Goal: Find specific page/section: Find specific page/section

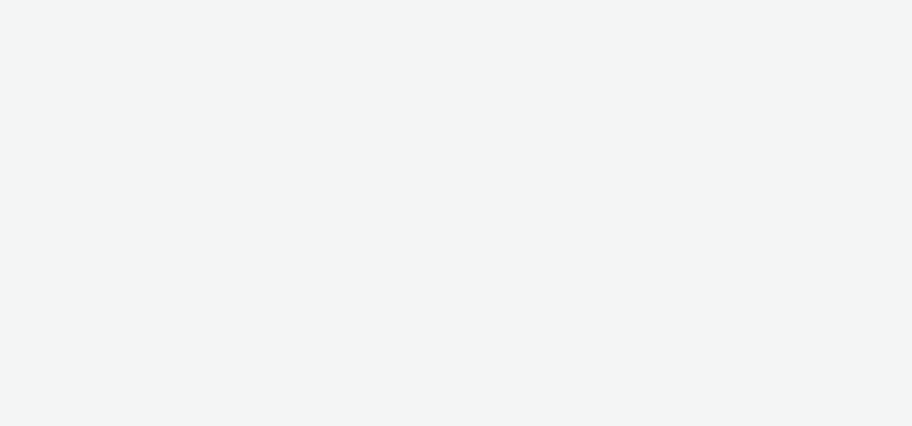
select select "47c37c18-910e-43a3-bb91-a2beb2847406"
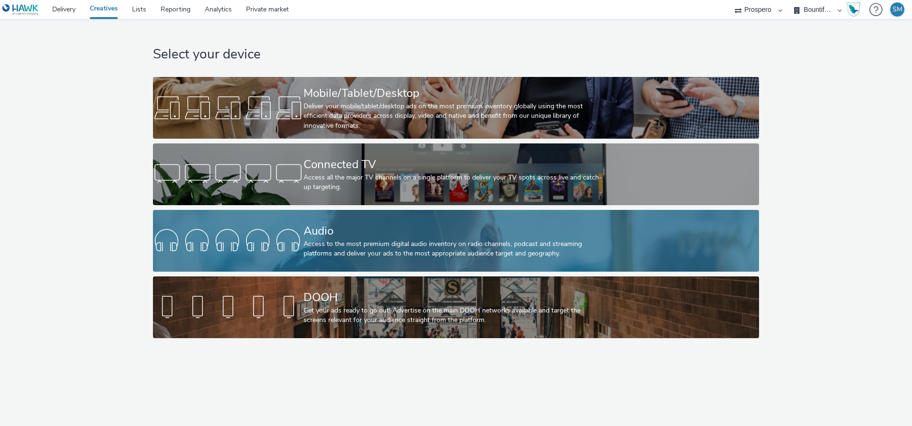
click at [386, 267] on div "Audio Access to the most premium digital audio inventory on radio channels, pod…" at bounding box center [454, 241] width 301 height 62
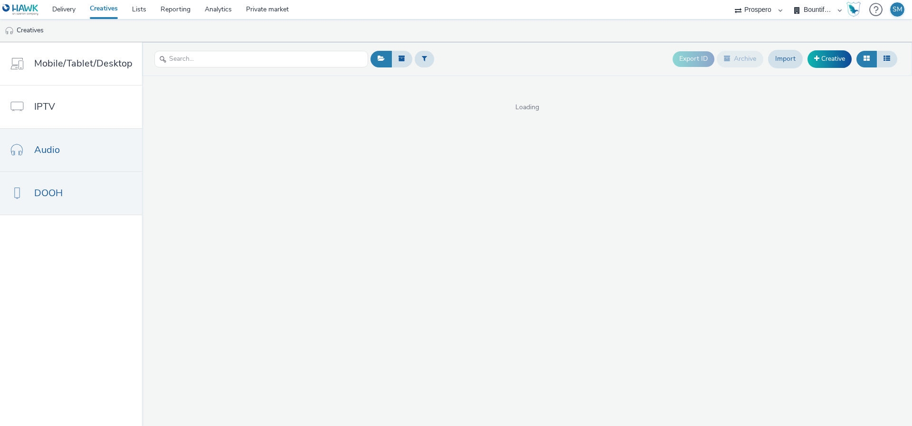
click at [53, 198] on span "DOOH" at bounding box center [48, 193] width 29 height 14
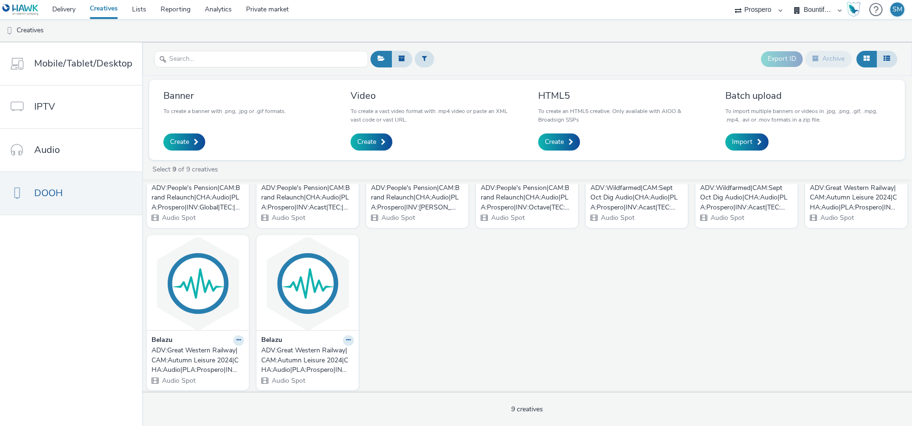
scroll to position [120, 0]
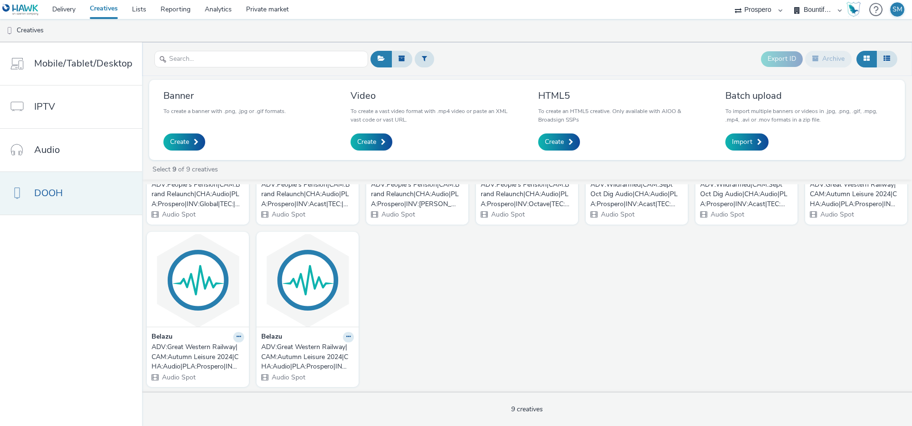
click at [55, 205] on link "DOOH" at bounding box center [71, 193] width 142 height 43
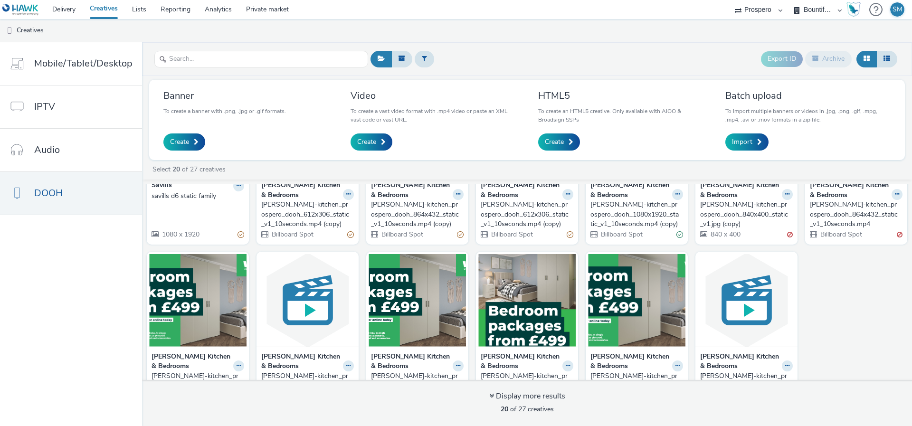
scroll to position [311, 0]
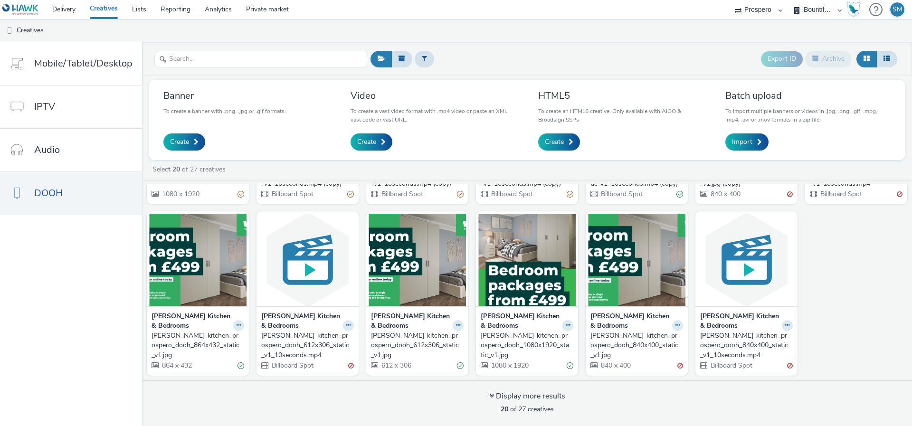
click at [795, 8] on div "Bountiful Cow Prospero" at bounding box center [818, 9] width 57 height 19
click at [806, 6] on select "Bountiful Cow Prospero" at bounding box center [818, 9] width 57 height 19
select select "b1b940d3-d05b-48b5-821e-f328c33b988b"
click at [790, 0] on select "Bountiful Cow Prospero" at bounding box center [818, 9] width 57 height 19
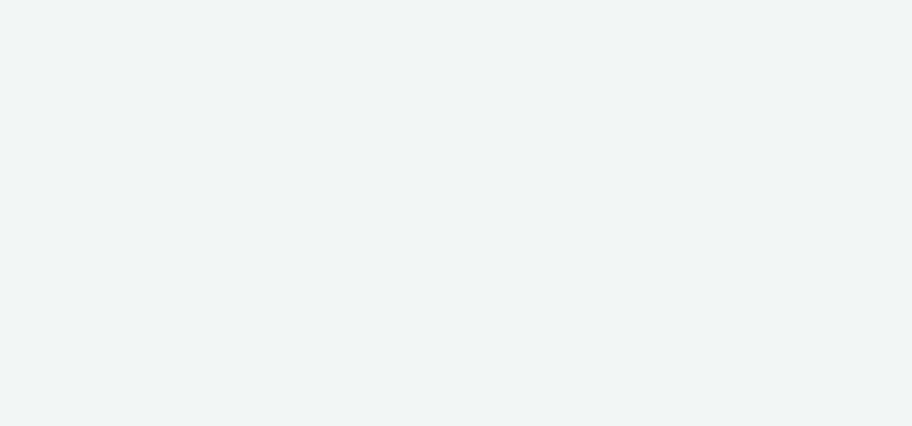
select select "47c37c18-910e-43a3-bb91-a2beb2847406"
select select "b1b940d3-d05b-48b5-821e-f328c33b988b"
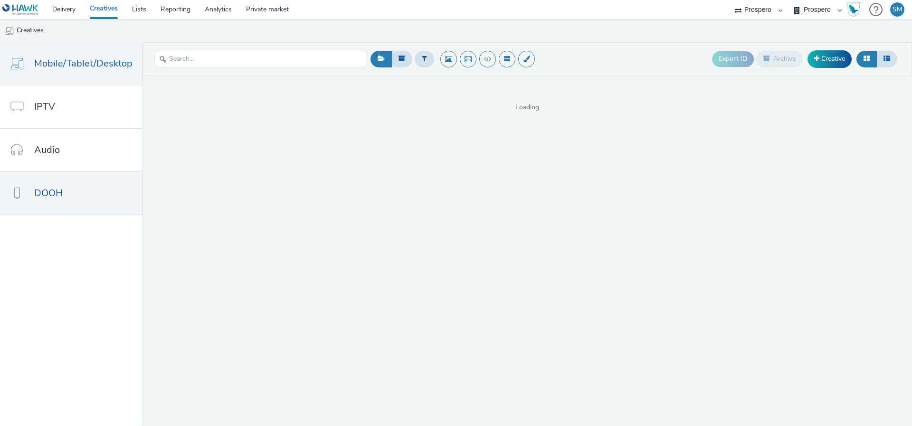
click at [47, 204] on link "DOOH" at bounding box center [71, 193] width 142 height 43
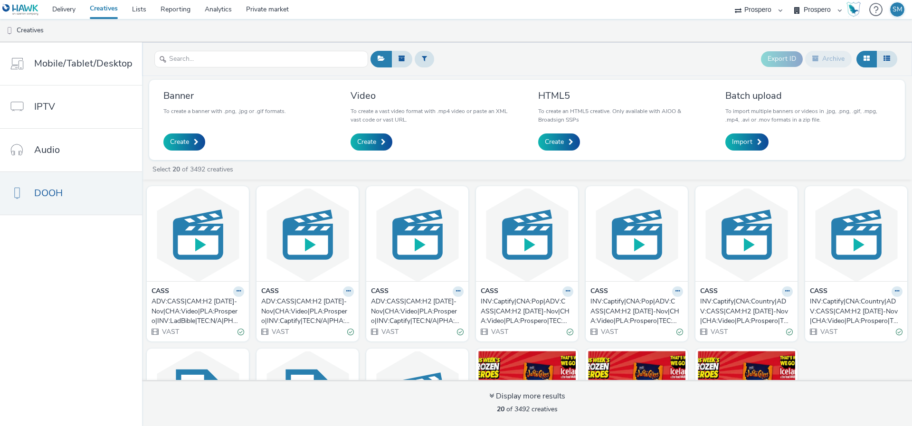
scroll to position [173, 0]
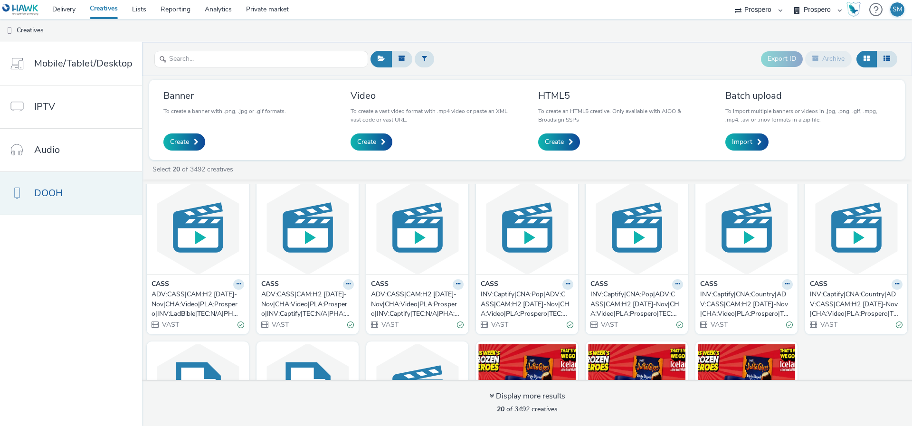
click at [114, 205] on link "DOOH" at bounding box center [71, 193] width 142 height 43
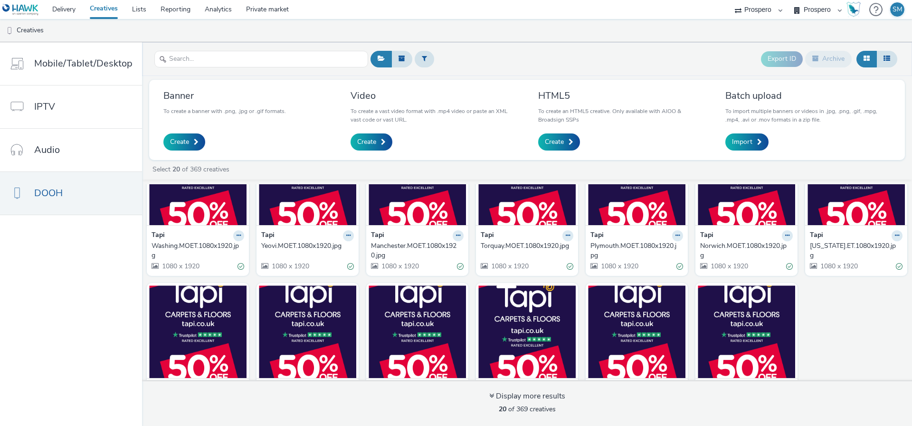
scroll to position [256, 0]
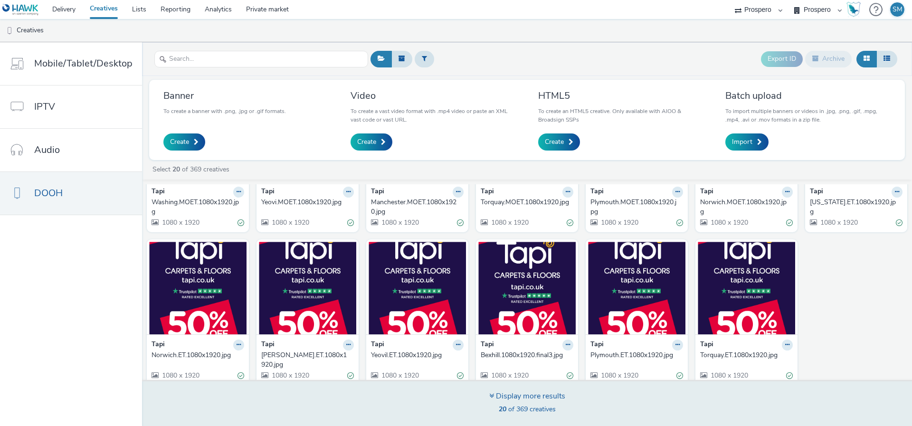
click at [470, 392] on div "Display more results 20 of 369 creatives" at bounding box center [527, 403] width 777 height 46
click at [517, 399] on div "Display more results" at bounding box center [527, 396] width 76 height 11
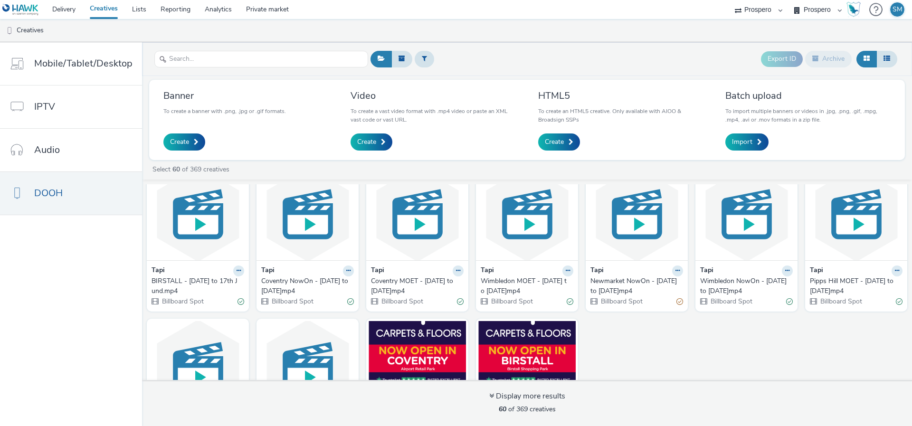
scroll to position [1193, 0]
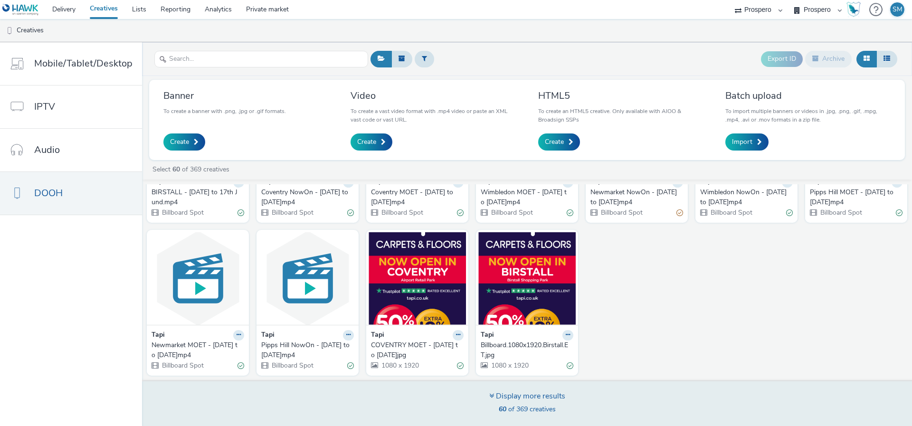
click at [486, 402] on div "Display more results 60 of 369 creatives" at bounding box center [527, 403] width 777 height 46
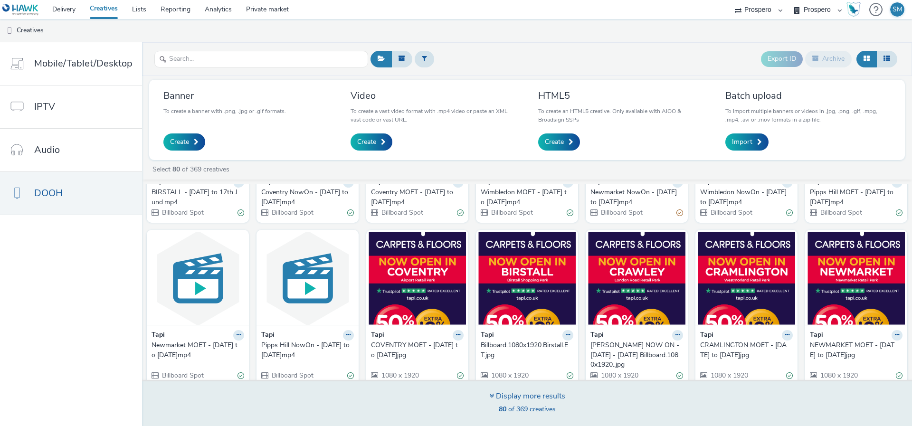
click at [496, 395] on div "Display more results" at bounding box center [527, 396] width 76 height 11
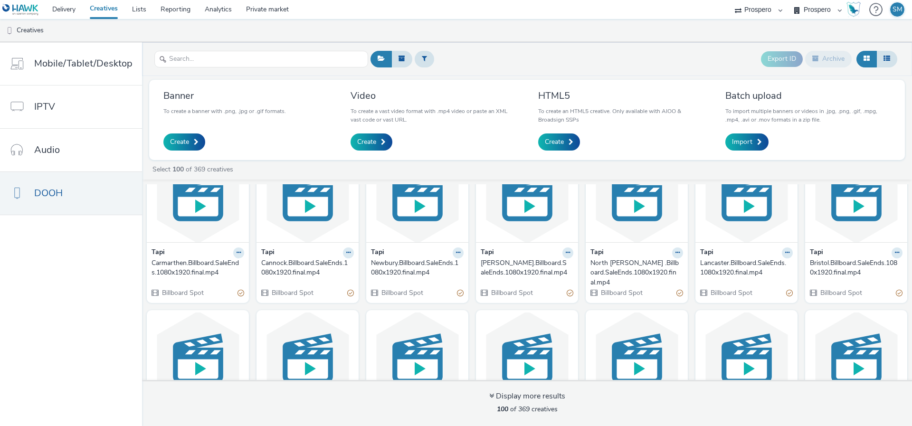
scroll to position [2131, 0]
